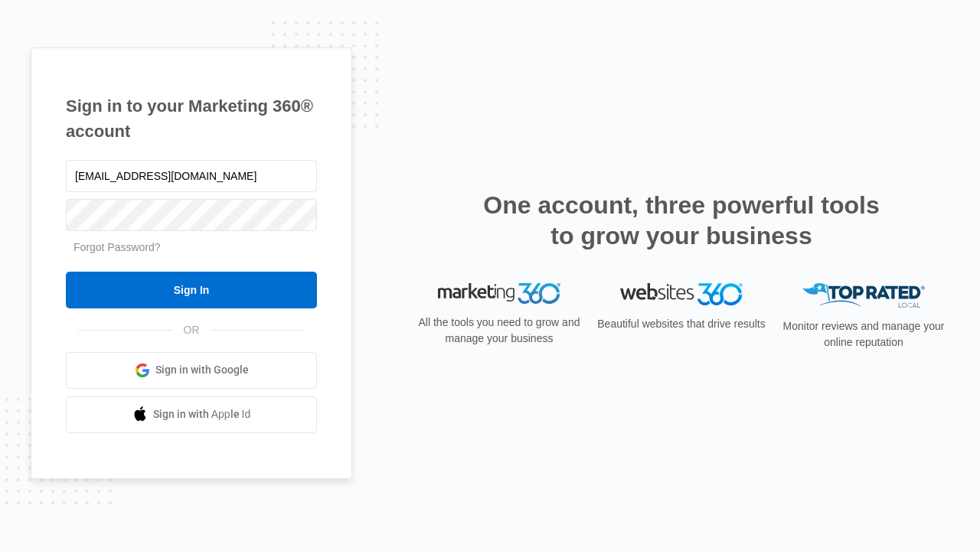
type input "[EMAIL_ADDRESS][DOMAIN_NAME]"
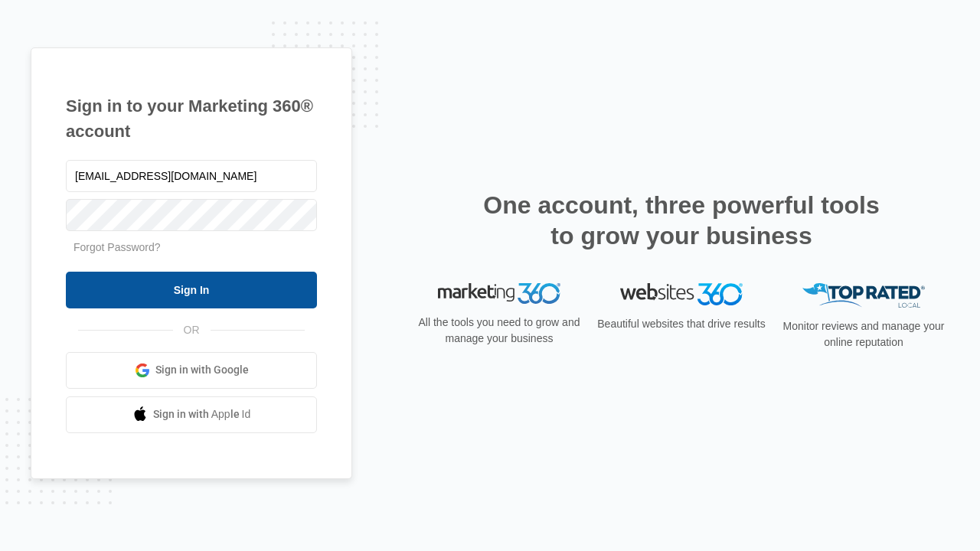
click at [191, 289] on input "Sign In" at bounding box center [191, 290] width 251 height 37
